Goal: Find specific page/section: Find specific page/section

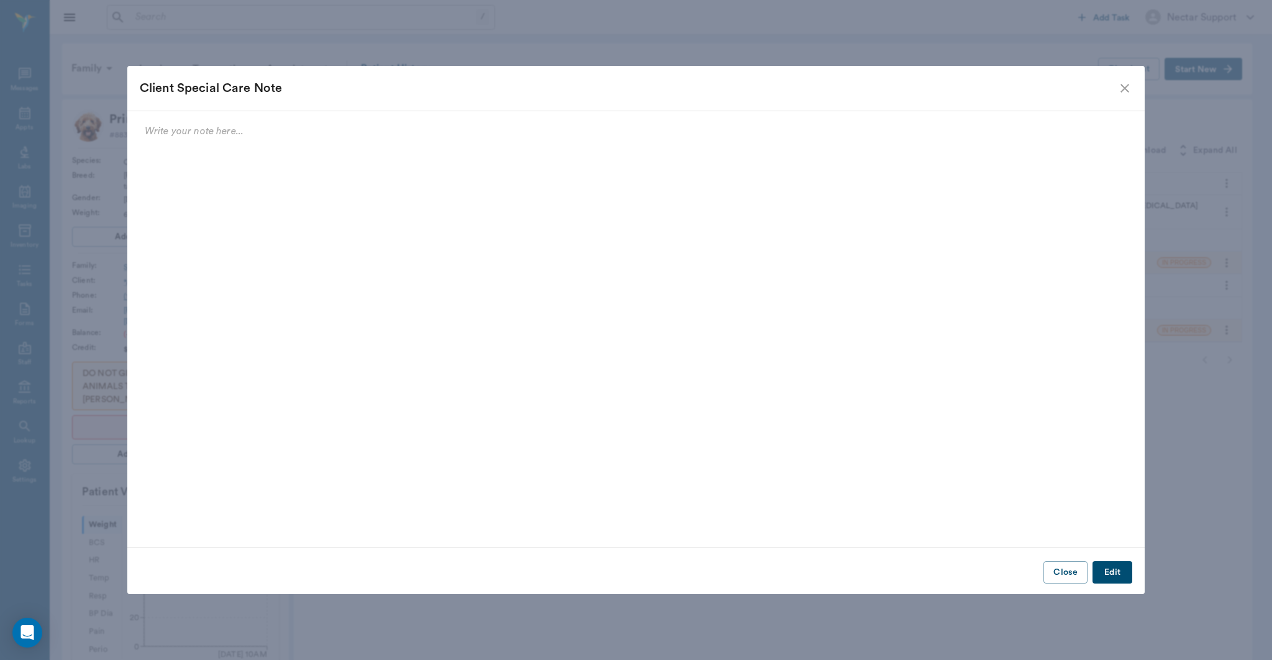
click at [1124, 91] on icon "close" at bounding box center [1124, 88] width 15 height 15
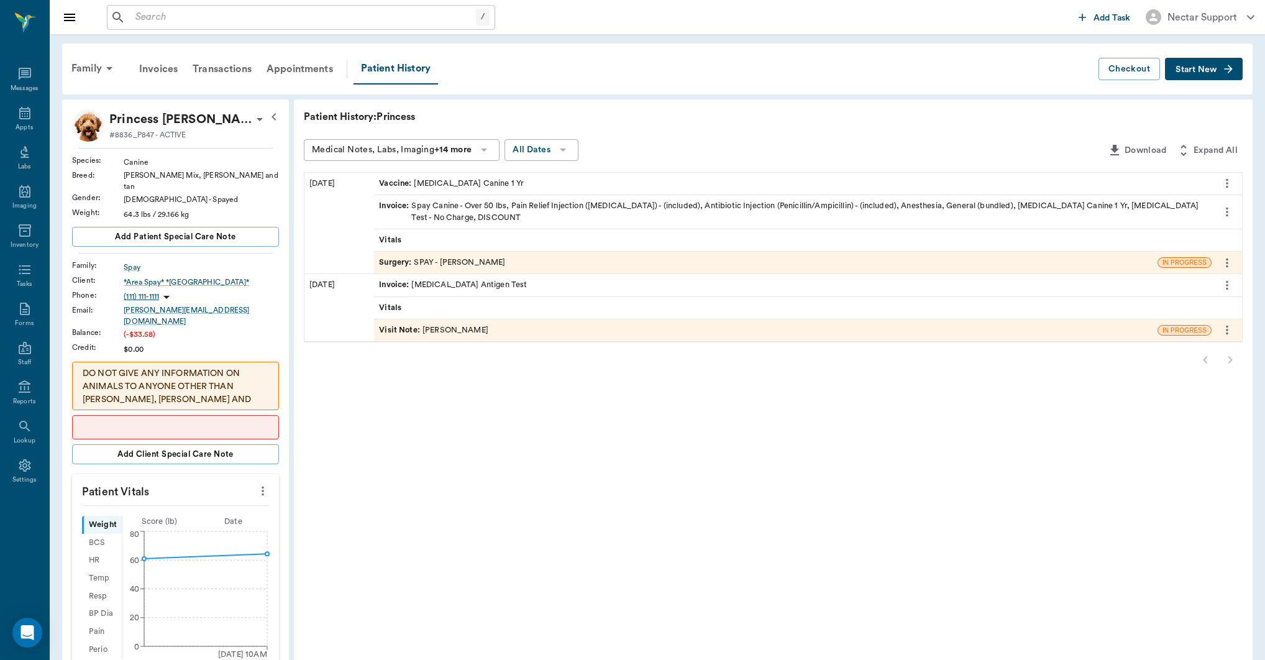
click at [208, 421] on p at bounding box center [176, 427] width 186 height 13
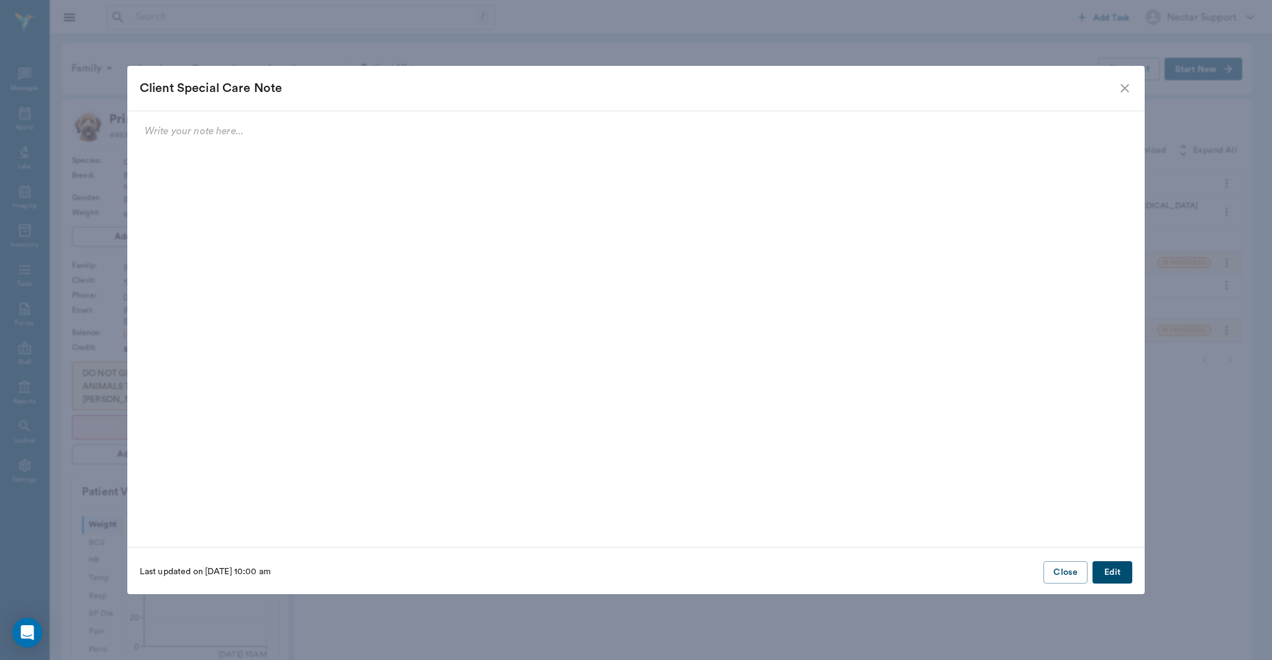
click at [1109, 575] on button "Edit" at bounding box center [1113, 572] width 40 height 23
drag, startPoint x: 1126, startPoint y: 93, endPoint x: 1093, endPoint y: 93, distance: 32.9
click at [1126, 93] on icon "close" at bounding box center [1124, 88] width 15 height 15
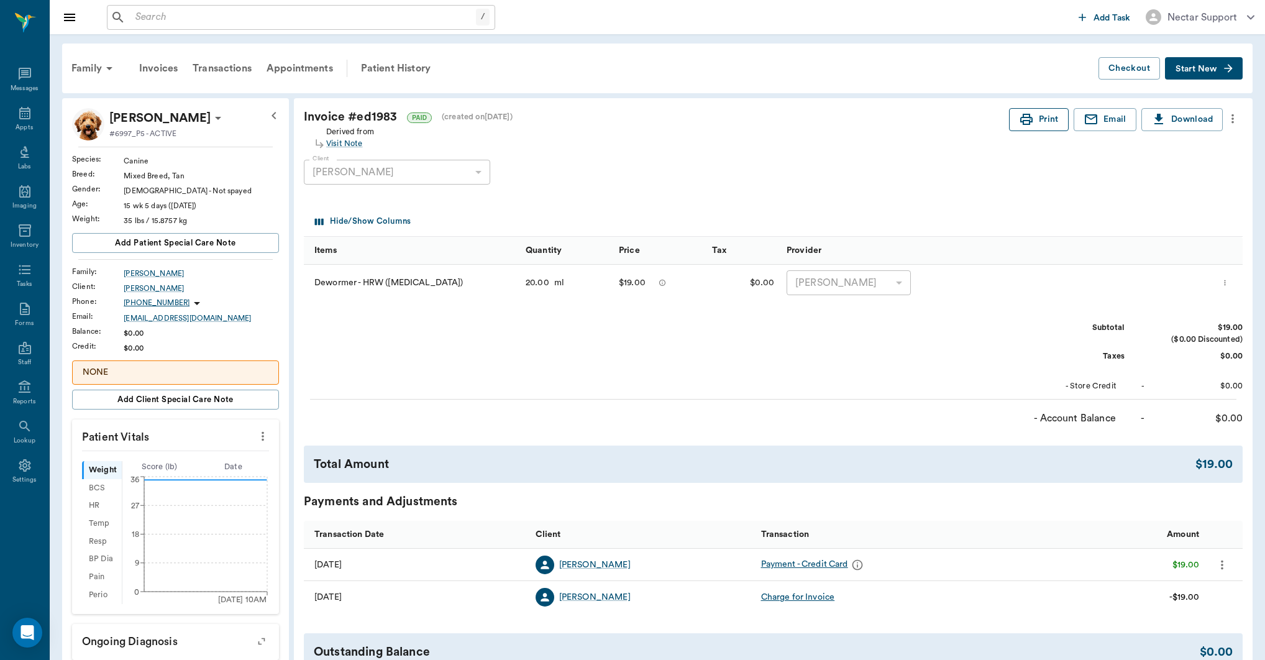
click at [1034, 119] on button "Print" at bounding box center [1039, 119] width 60 height 23
